Goal: Task Accomplishment & Management: Complete application form

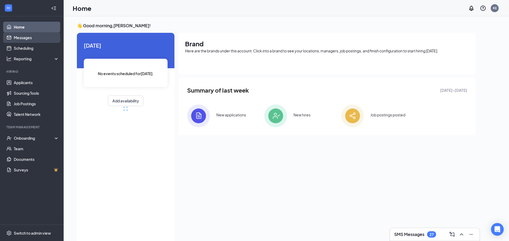
click at [25, 38] on link "Messages" at bounding box center [36, 37] width 45 height 11
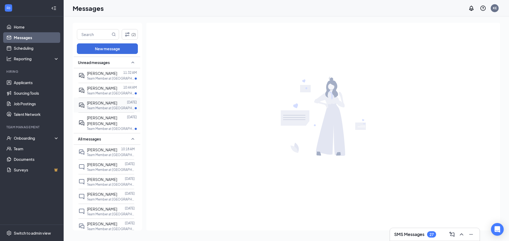
click at [112, 105] on span "[PERSON_NAME]" at bounding box center [102, 103] width 30 height 5
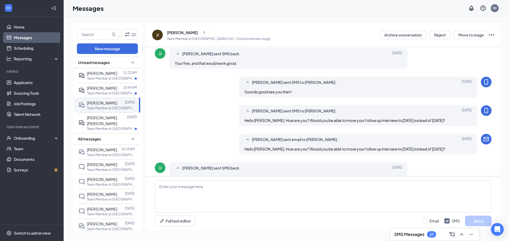
scroll to position [174, 0]
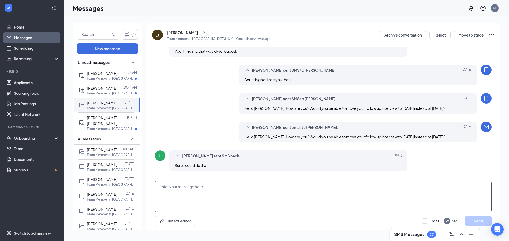
click at [184, 190] on textarea at bounding box center [323, 197] width 336 height 32
type textarea "Hey [PERSON_NAME] let's set that follow up for [DATE] at 3:15pm :)"
click at [481, 220] on button "Send" at bounding box center [478, 221] width 26 height 11
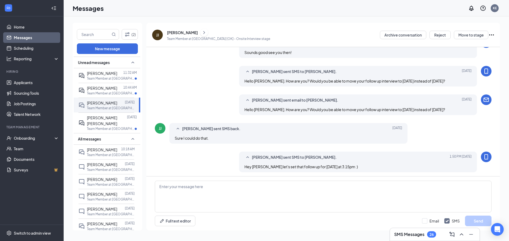
scroll to position [202, 0]
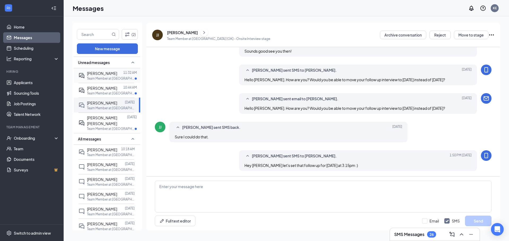
click at [104, 77] on p "Team Member at [GEOGRAPHIC_DATA] [OK]" at bounding box center [111, 78] width 48 height 5
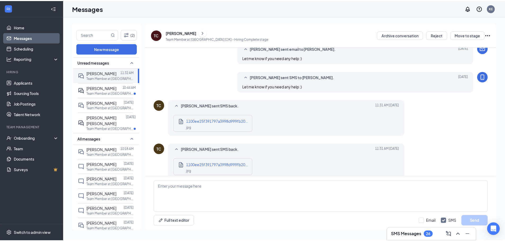
scroll to position [132, 0]
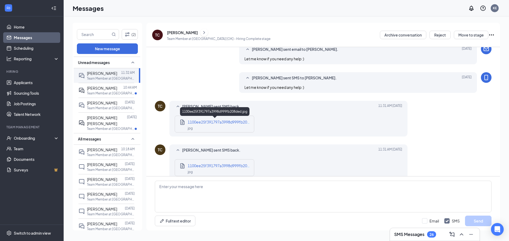
click at [226, 122] on span "1100ee25f391797a3998d999fb208ded.jpg" at bounding box center [225, 122] width 75 height 5
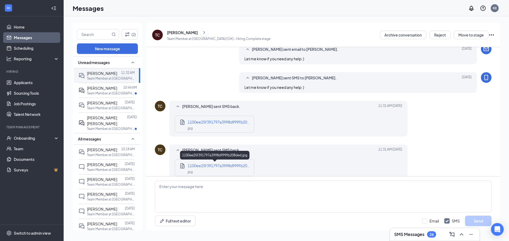
click at [226, 166] on span "1100ee25f391797a3998d999fb208ded.jpg" at bounding box center [225, 165] width 75 height 5
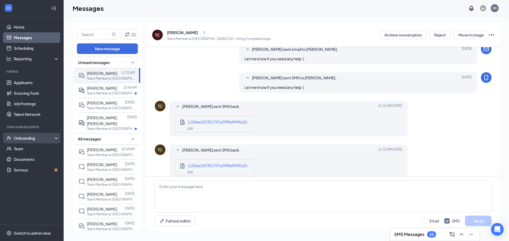
click at [24, 135] on div "Onboarding" at bounding box center [32, 138] width 64 height 11
click at [27, 149] on link "Overview" at bounding box center [36, 149] width 45 height 11
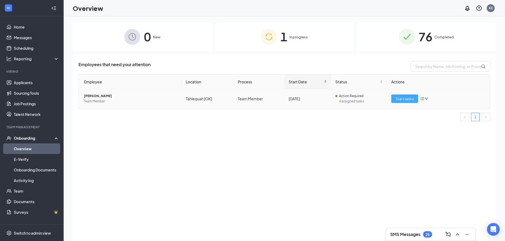
click at [402, 100] on span "Start tasks" at bounding box center [404, 99] width 18 height 6
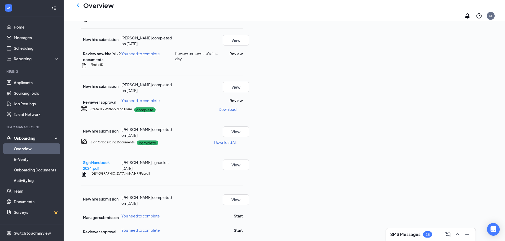
scroll to position [159, 0]
click at [249, 92] on button "View" at bounding box center [235, 87] width 26 height 11
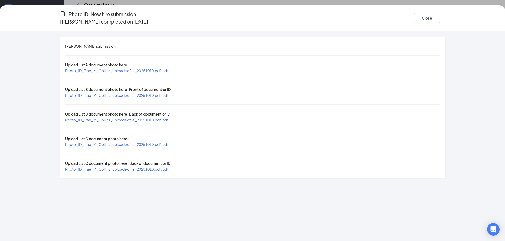
click at [143, 68] on span "Photo_ID_Trae_M_Collins_uploadedfile_20251010.pdf.pdf" at bounding box center [116, 70] width 103 height 5
click at [150, 93] on span "Photo_ID_Trae_M_Collins_uploadedfile_20251010.pdf.pdf" at bounding box center [116, 95] width 103 height 5
click at [149, 118] on span "Photo_ID_Trae_M_Collins_uploadedfile_20251010.pdf.pdf" at bounding box center [116, 120] width 103 height 5
click at [157, 167] on span "Photo_ID_Trae_M_Collins_uploadedfile_20251010.pdf.pdf" at bounding box center [116, 169] width 103 height 5
click at [158, 142] on span "Photo_ID_Trae_M_Collins_uploadedfile_20251010.pdf.pdf" at bounding box center [116, 144] width 103 height 5
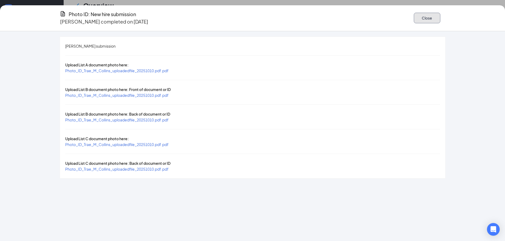
click at [422, 17] on button "Close" at bounding box center [426, 18] width 26 height 11
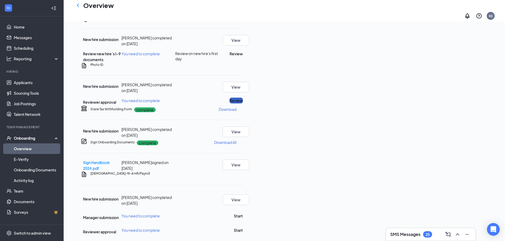
click at [243, 104] on button "Review" at bounding box center [235, 101] width 13 height 6
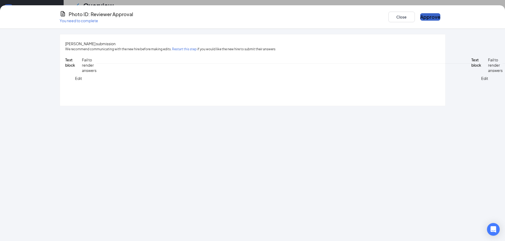
click at [420, 16] on button "Approve" at bounding box center [430, 16] width 20 height 7
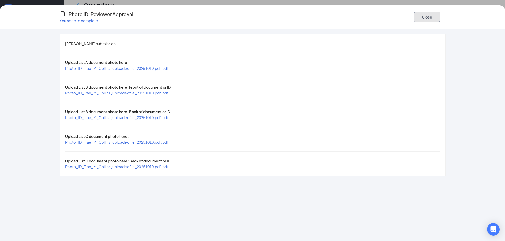
click at [417, 16] on button "Close" at bounding box center [426, 17] width 26 height 11
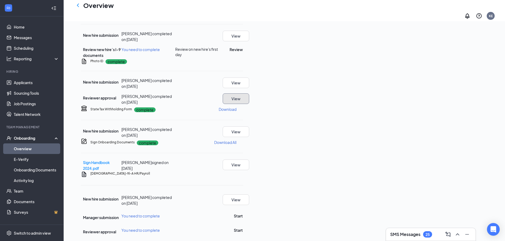
scroll to position [118, 0]
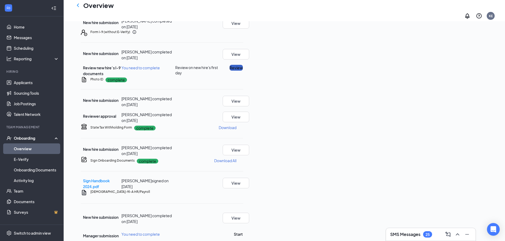
click at [243, 71] on button "Review" at bounding box center [235, 68] width 13 height 6
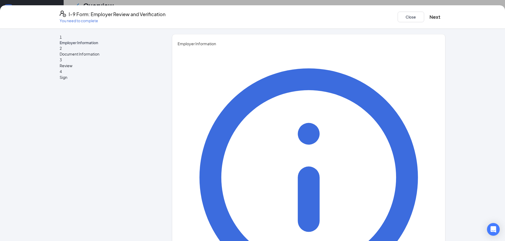
type input "[PERSON_NAME]"
type input "Ezexhukwu"
type input "Admin"
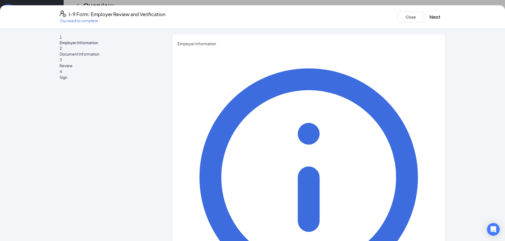
drag, startPoint x: 226, startPoint y: 111, endPoint x: 142, endPoint y: 110, distance: 84.0
click at [142, 110] on div "1 Employer Information 2 Document Information 3 Review 4 Sign Employer Informat…" at bounding box center [253, 231] width 386 height 395
type input "Ezechukwu"
click at [429, 18] on button "Next" at bounding box center [434, 16] width 11 height 7
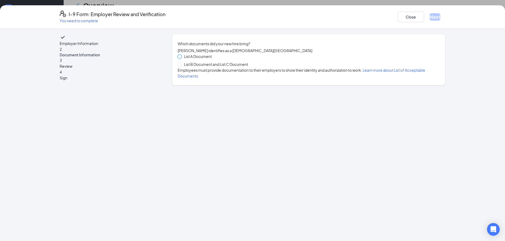
click at [179, 58] on input "List A Document" at bounding box center [179, 57] width 4 height 4
radio input "true"
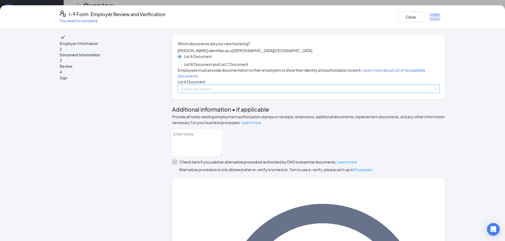
click at [195, 93] on input "search" at bounding box center [307, 89] width 252 height 8
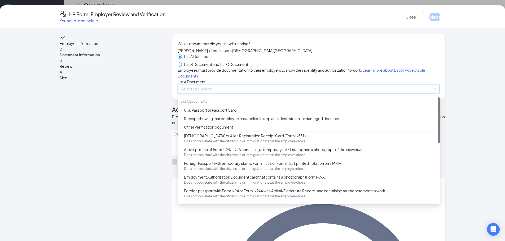
click at [180, 67] on span at bounding box center [179, 65] width 4 height 4
click at [180, 66] on input "List B Document and List C Document" at bounding box center [179, 65] width 4 height 4
radio input "true"
radio input "false"
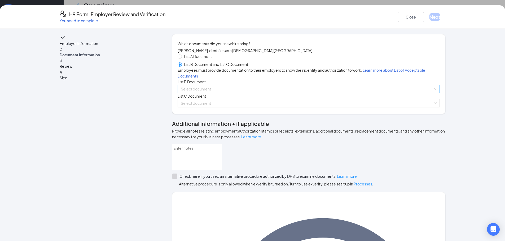
click at [198, 93] on input "search" at bounding box center [307, 89] width 252 height 8
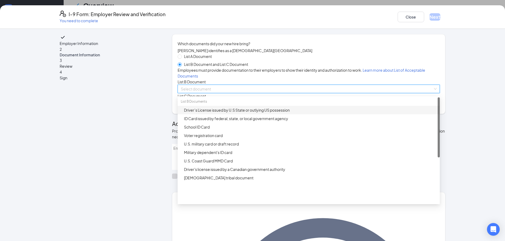
click at [213, 113] on div "Driver’s License issued by U.S State or outlying US possession" at bounding box center [310, 110] width 252 height 6
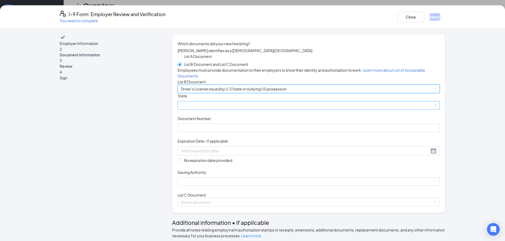
click at [212, 109] on span at bounding box center [309, 105] width 256 height 8
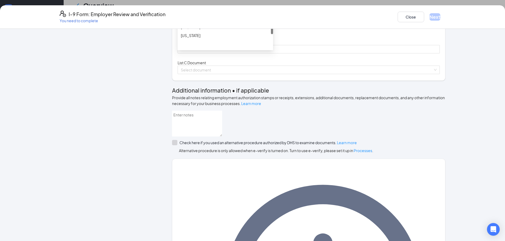
scroll to position [450, 0]
click at [110, 68] on div "Employer Information 2 Document Information 3 Review 4 Sign" at bounding box center [108, 161] width 96 height 519
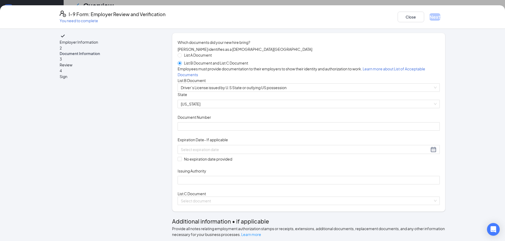
scroll to position [0, 0]
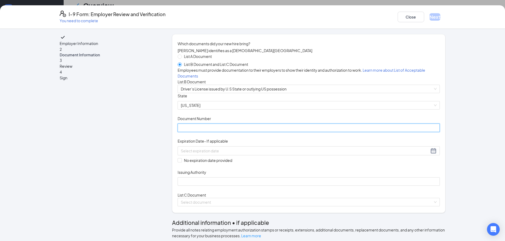
click at [206, 132] on input "Document Number" at bounding box center [308, 128] width 262 height 8
type input "E428578456"
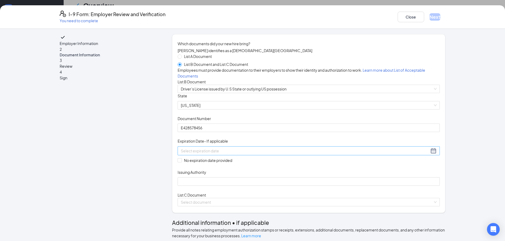
click at [265, 154] on div at bounding box center [309, 151] width 256 height 6
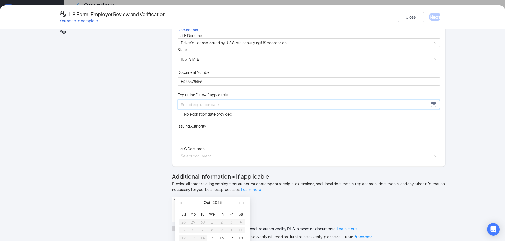
scroll to position [53, 0]
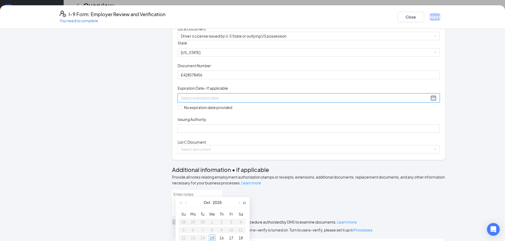
click at [243, 203] on span "button" at bounding box center [244, 203] width 3 height 3
type input "[DATE]"
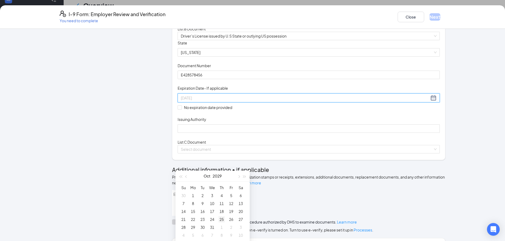
scroll to position [171, 0]
type input "[DATE]"
click at [186, 164] on span "button" at bounding box center [186, 165] width 3 height 3
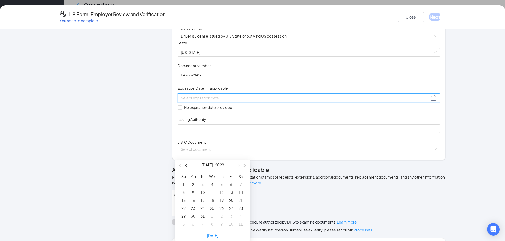
click at [186, 164] on span "button" at bounding box center [186, 165] width 3 height 3
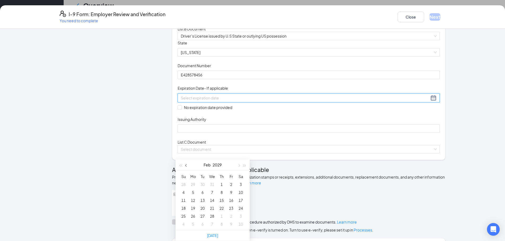
click at [186, 164] on span "button" at bounding box center [186, 165] width 3 height 3
click at [239, 164] on span "button" at bounding box center [238, 165] width 3 height 3
type input "[DATE]"
click at [211, 213] on div "28" at bounding box center [212, 216] width 6 height 6
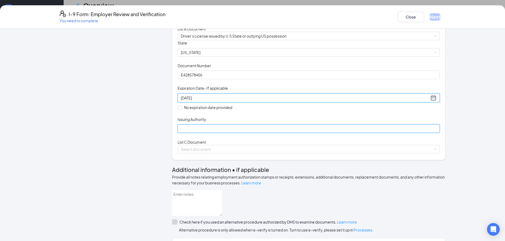
click at [203, 133] on input "Issuing Authority" at bounding box center [308, 128] width 262 height 8
type input "State Of [US_STATE]"
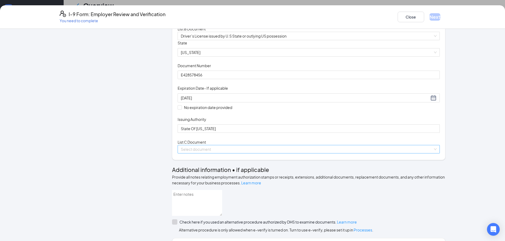
click at [194, 153] on input "search" at bounding box center [307, 149] width 252 height 8
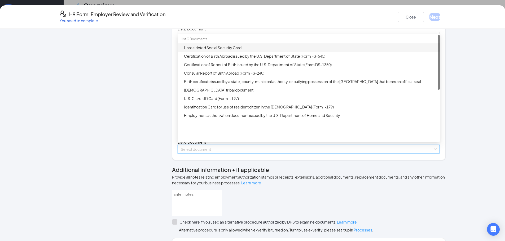
click at [207, 51] on div "Unrestricted Social Security Card" at bounding box center [310, 48] width 252 height 6
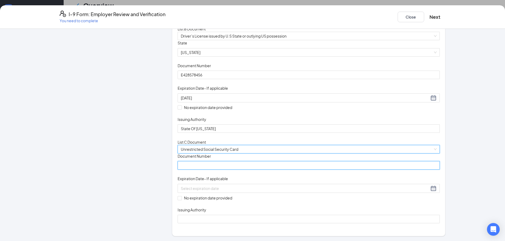
click at [209, 170] on input "Document Number" at bounding box center [308, 165] width 262 height 8
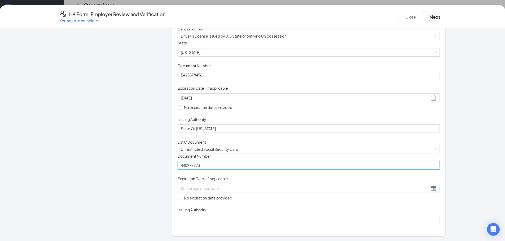
type input "440277773"
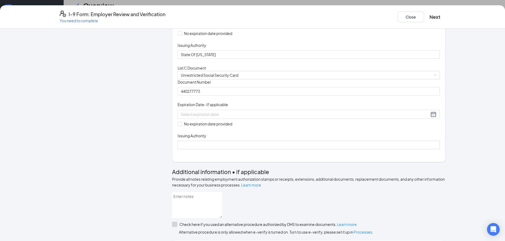
scroll to position [132, 0]
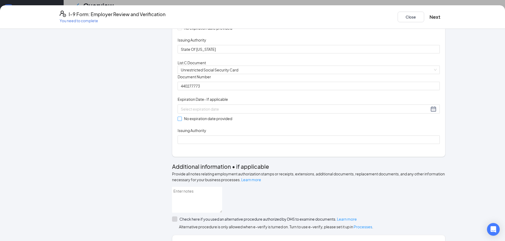
click at [178, 121] on input "No expiration date provided" at bounding box center [179, 119] width 4 height 4
checkbox input "true"
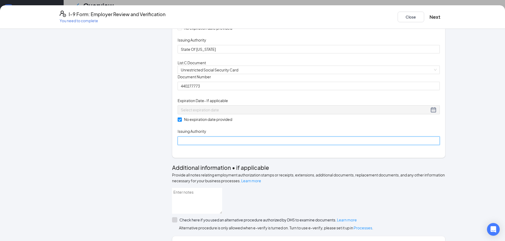
click at [222, 145] on input "Issuing Authority" at bounding box center [308, 141] width 262 height 8
type input "Social Security"
click at [113, 181] on div "Employer Information 2 Document Information 3 Review 4 Sign" at bounding box center [108, 200] width 96 height 596
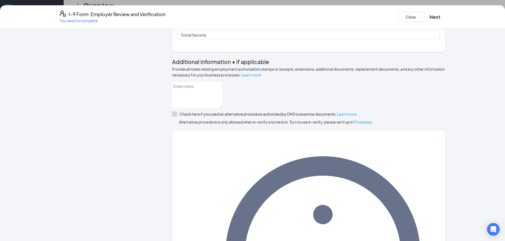
scroll to position [262, 0]
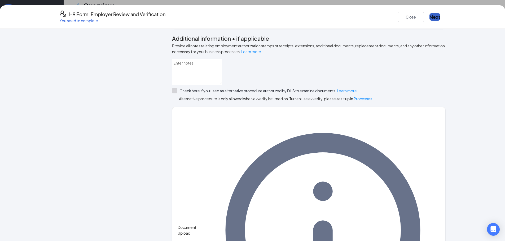
click at [429, 15] on button "Next" at bounding box center [434, 16] width 11 height 7
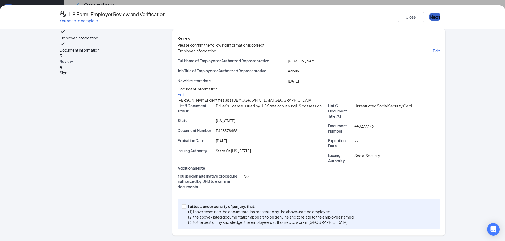
scroll to position [45, 0]
click at [182, 207] on input "I attest, under penalty of [PERSON_NAME], that: (1) I have examined the documen…" at bounding box center [184, 207] width 4 height 4
checkbox input "true"
click at [429, 16] on button "Next" at bounding box center [434, 16] width 11 height 7
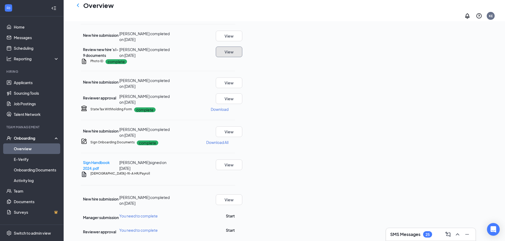
scroll to position [250, 0]
click at [235, 213] on button "Start" at bounding box center [230, 216] width 9 height 6
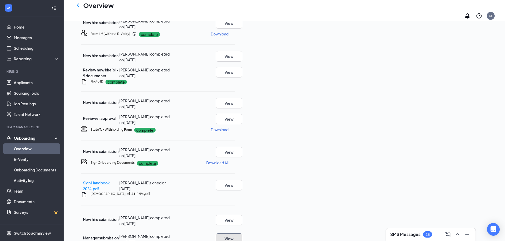
scroll to position [252, 0]
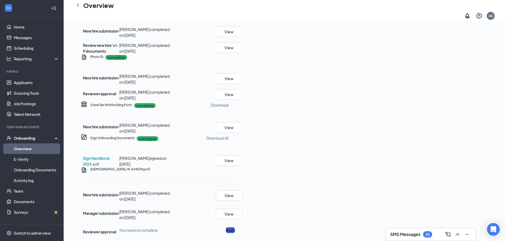
click at [235, 228] on button "Start" at bounding box center [230, 231] width 9 height 6
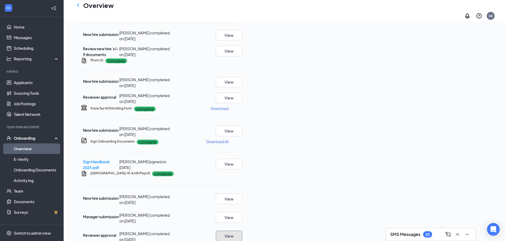
scroll to position [132, 0]
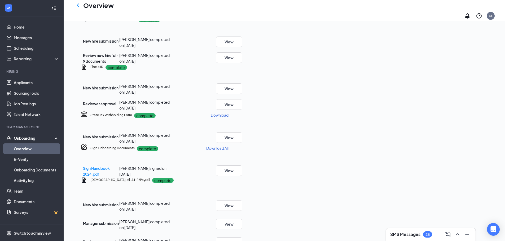
click at [228, 22] on p "Download" at bounding box center [220, 19] width 18 height 5
click at [28, 35] on link "Messages" at bounding box center [36, 37] width 45 height 11
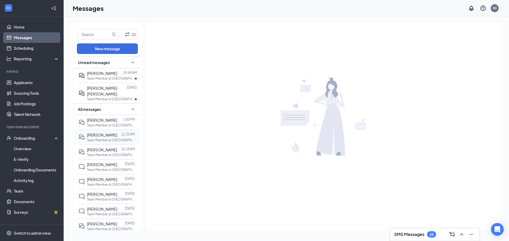
click at [117, 136] on div at bounding box center [119, 135] width 4 height 6
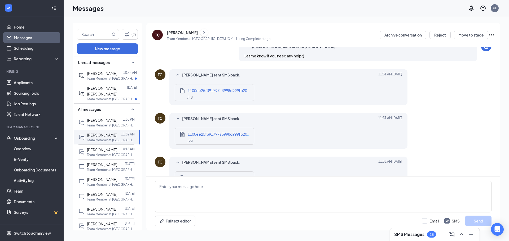
scroll to position [185, 0]
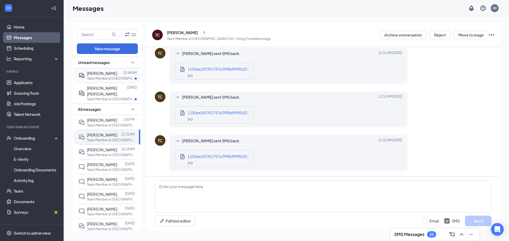
click at [99, 75] on span "[PERSON_NAME]" at bounding box center [102, 73] width 30 height 5
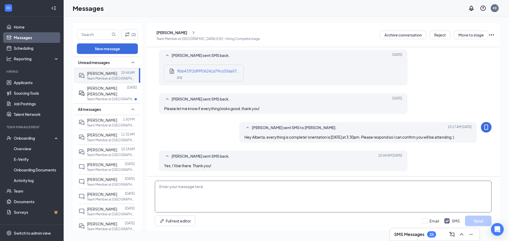
scroll to position [234, 0]
click at [217, 187] on textarea at bounding box center [323, 197] width 336 height 32
drag, startPoint x: 159, startPoint y: 186, endPoint x: 290, endPoint y: 185, distance: 130.8
click at [290, 185] on textarea "Actually I am so sorry we need to make that for [DATE] @ 3:30pm" at bounding box center [323, 197] width 336 height 32
click at [338, 200] on textarea "Actually I am so sorry we need to make that for [DATE] @ 3:30pm" at bounding box center [323, 197] width 336 height 32
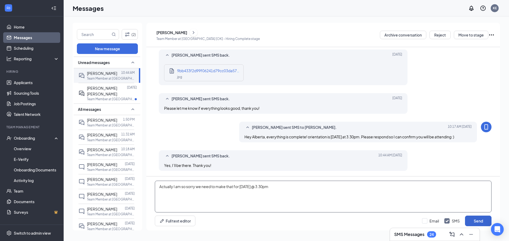
type textarea "Actually I am so sorry we need to make that for [DATE] @ 3:30pm"
click at [477, 222] on button "Send" at bounding box center [478, 221] width 26 height 11
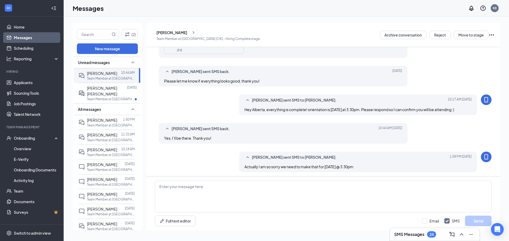
scroll to position [263, 0]
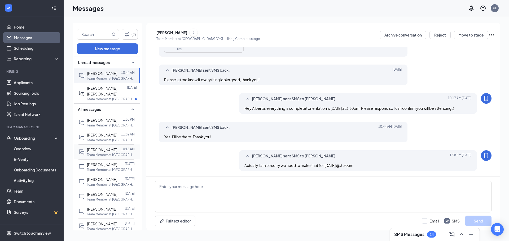
click at [101, 150] on span "[PERSON_NAME]" at bounding box center [102, 150] width 30 height 5
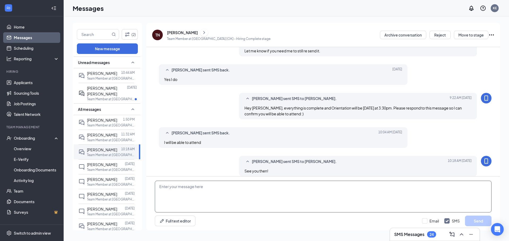
scroll to position [180, 0]
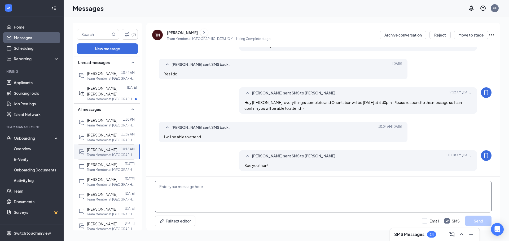
paste textarea "Actually I am so sorry we need to make that for [DATE] @ 3:30pm"
type textarea "Actually I am so sorry we need to make that for [DATE] @ 3:30pm"
click at [477, 219] on button "Send" at bounding box center [478, 221] width 26 height 11
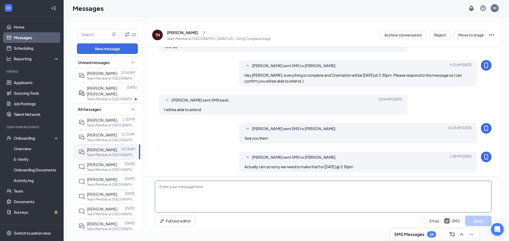
scroll to position [208, 0]
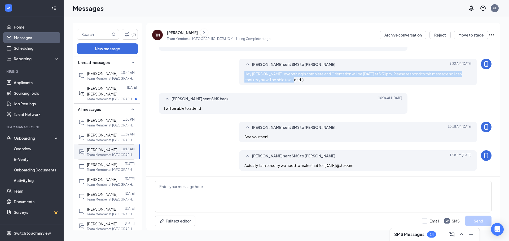
drag, startPoint x: 243, startPoint y: 73, endPoint x: 292, endPoint y: 78, distance: 49.8
click at [292, 79] on div "Hey [PERSON_NAME], everything is complete and Orientation will be [DATE] at 3:3…" at bounding box center [357, 77] width 227 height 12
copy span "Hey [PERSON_NAME], everything is complete and Orientation will be [DATE] at 3:3…"
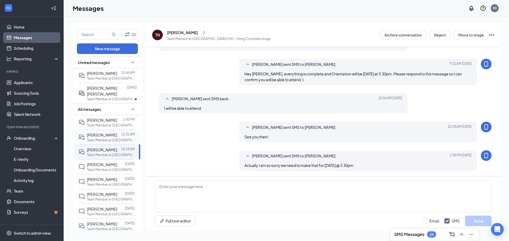
click at [117, 137] on div at bounding box center [119, 135] width 4 height 6
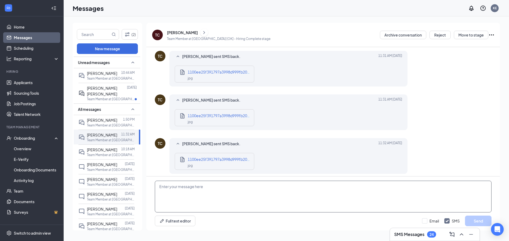
scroll to position [185, 0]
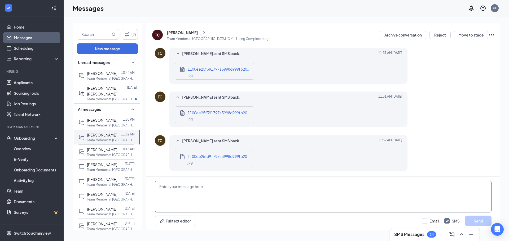
paste textarea "Hey [PERSON_NAME], everything is complete and Orientation will be [DATE] at 3:3…"
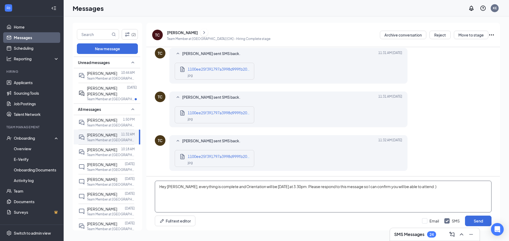
drag, startPoint x: 176, startPoint y: 186, endPoint x: 170, endPoint y: 188, distance: 6.6
click at [170, 188] on textarea "Hey [PERSON_NAME], everything is complete and Orientation will be [DATE] at 3:3…" at bounding box center [323, 197] width 336 height 32
drag, startPoint x: 256, startPoint y: 186, endPoint x: 275, endPoint y: 186, distance: 19.1
click at [275, 186] on textarea "Hey Trae, everything is complete and Orientation will be [DATE] at 3:30pm. Plea…" at bounding box center [323, 197] width 336 height 32
type textarea "Hey Trae, everything is complete and Orientation will be [DATE] at 3:30pm. Plea…"
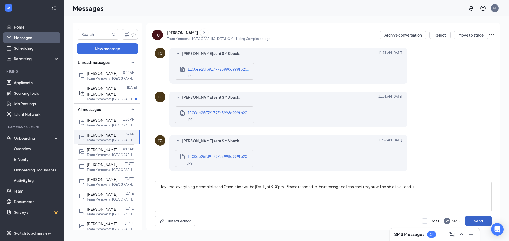
click at [477, 220] on button "Send" at bounding box center [478, 221] width 26 height 11
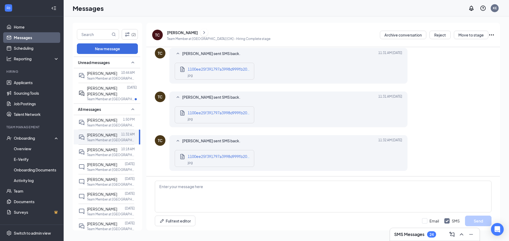
scroll to position [219, 0]
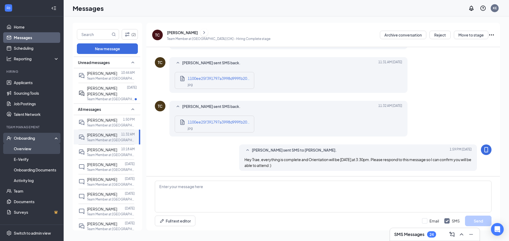
click at [24, 149] on link "Overview" at bounding box center [36, 149] width 45 height 11
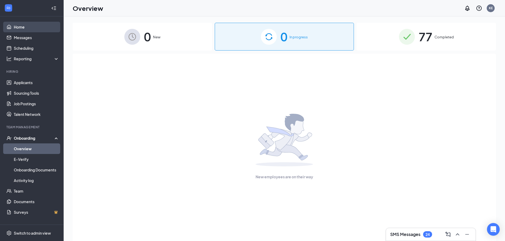
click at [20, 27] on link "Home" at bounding box center [36, 27] width 45 height 11
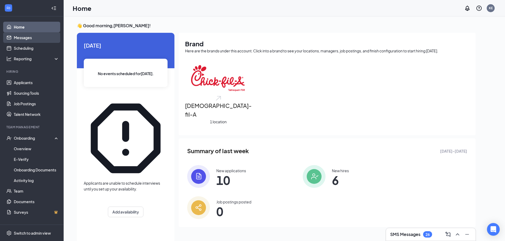
click at [27, 38] on link "Messages" at bounding box center [36, 37] width 45 height 11
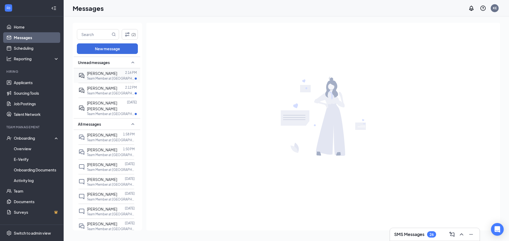
click at [108, 78] on p "Team Member at [GEOGRAPHIC_DATA] [OK]" at bounding box center [111, 78] width 48 height 5
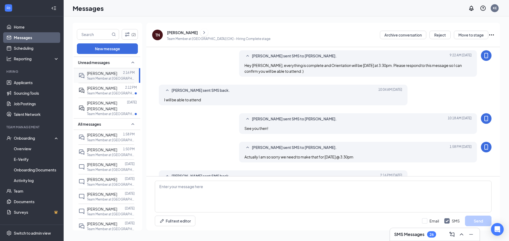
scroll to position [180, 0]
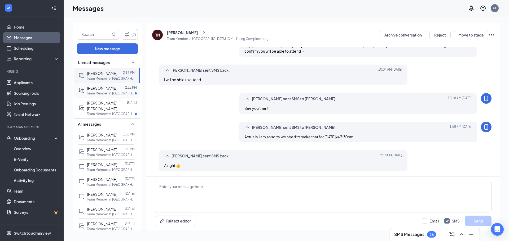
click at [96, 89] on span "[PERSON_NAME]" at bounding box center [102, 88] width 30 height 5
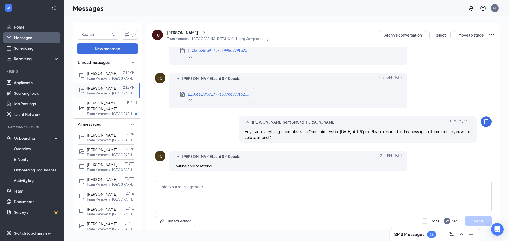
scroll to position [213, 0]
click at [111, 138] on p "Team Member at [GEOGRAPHIC_DATA] [OK]" at bounding box center [111, 140] width 48 height 5
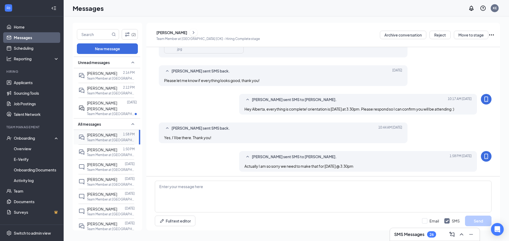
scroll to position [219, 0]
